Goal: Consume media (video, audio)

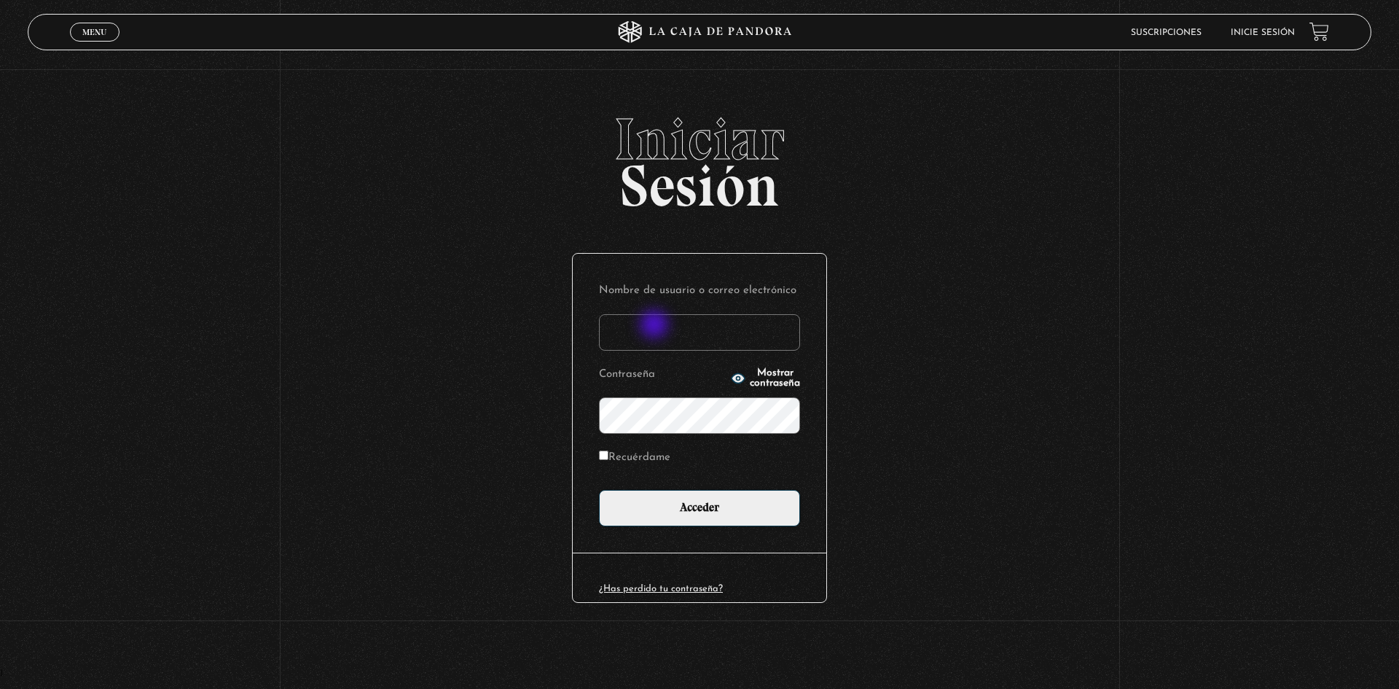
click at [654, 333] on input "Nombre de usuario o correo electrónico" at bounding box center [699, 332] width 201 height 36
type input "[EMAIL_ADDRESS][DOMAIN_NAME]"
click at [599, 490] on input "Acceder" at bounding box center [699, 508] width 201 height 36
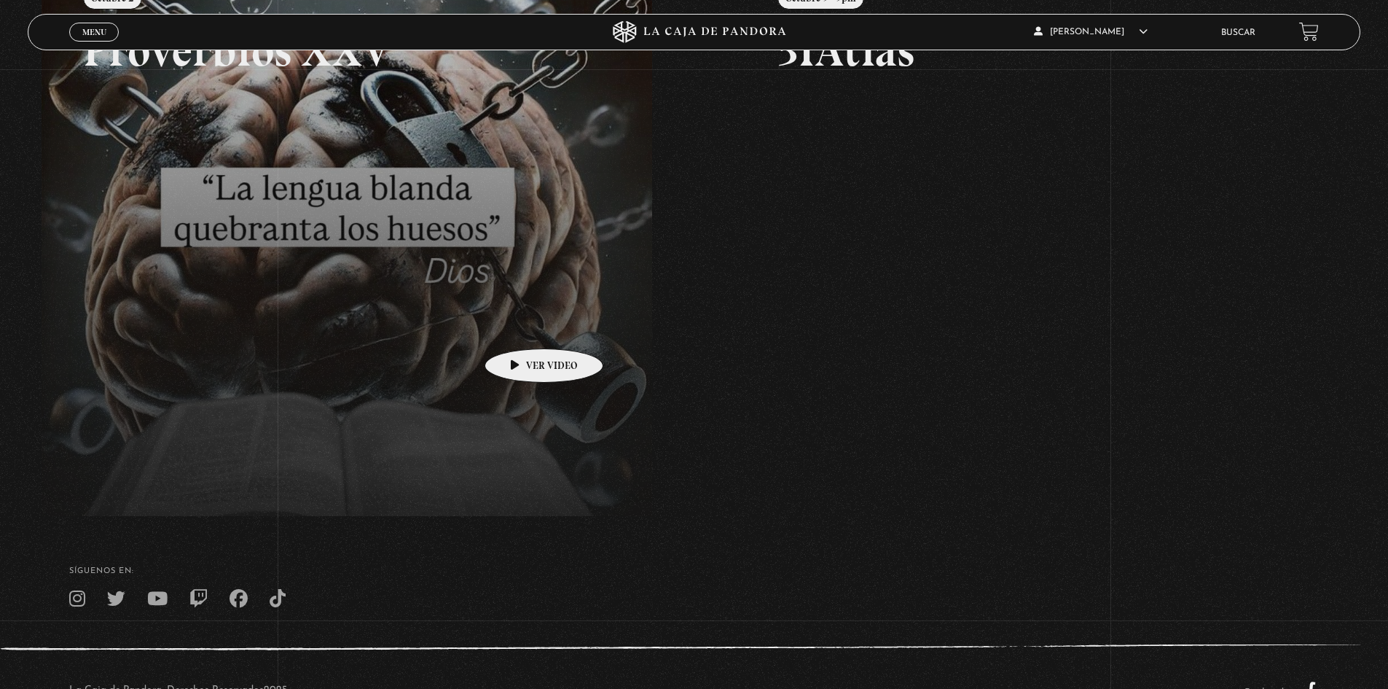
scroll to position [291, 0]
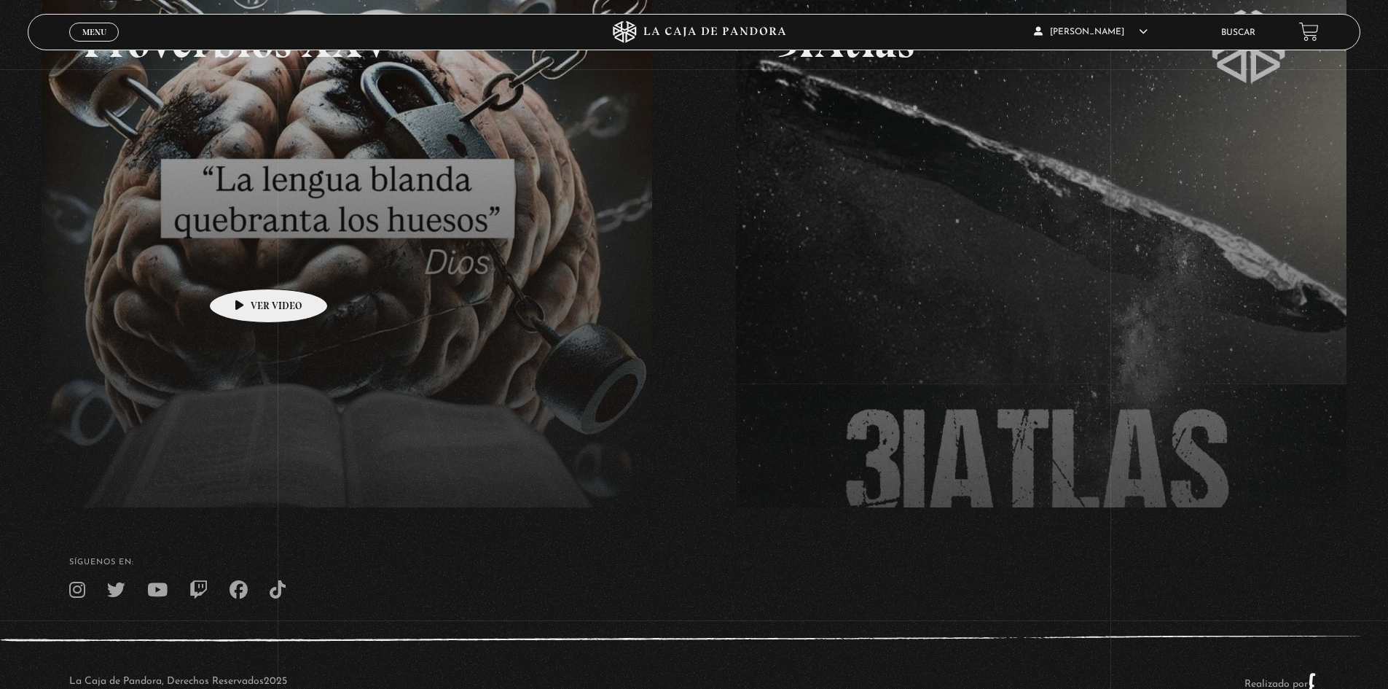
click at [246, 267] on link at bounding box center [736, 300] width 1388 height 689
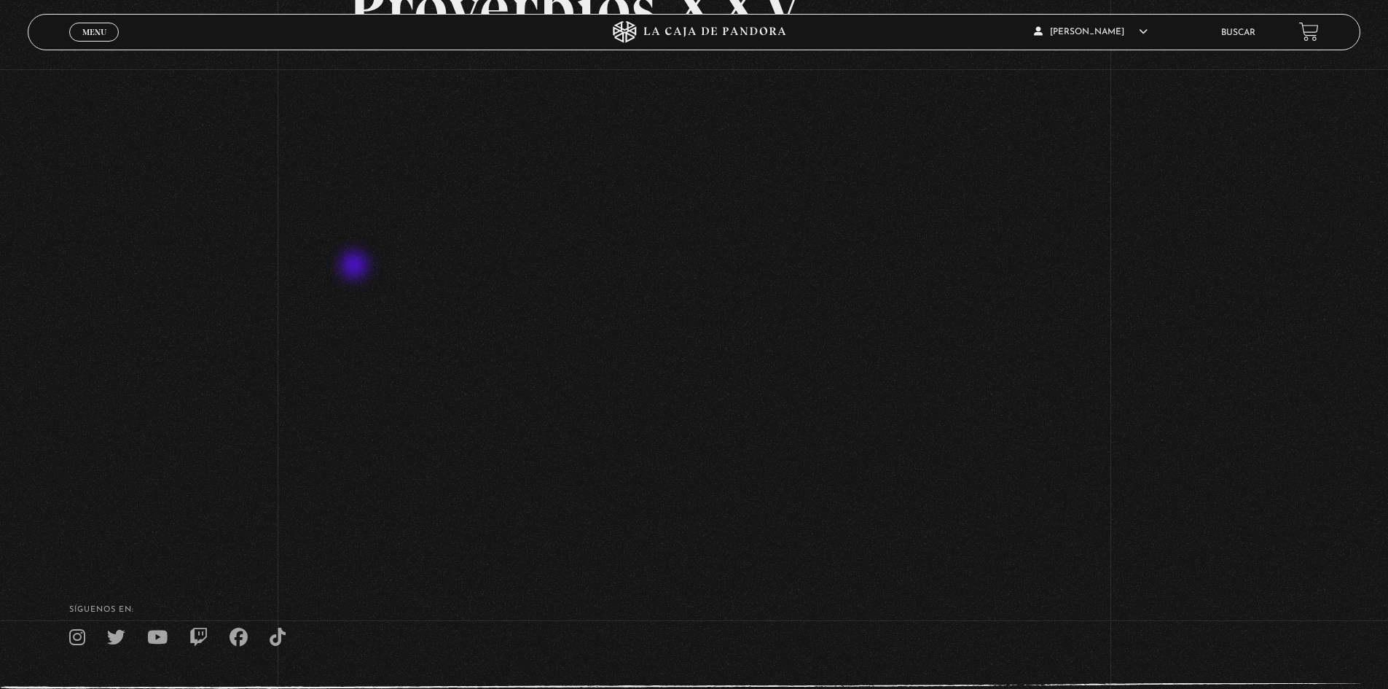
scroll to position [219, 0]
